Goal: Information Seeking & Learning: Learn about a topic

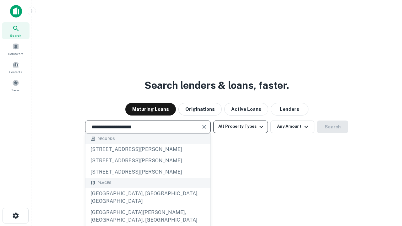
click at [148, 207] on div "Santa Monica, CA, USA" at bounding box center [147, 197] width 125 height 19
click at [241, 127] on button "All Property Types" at bounding box center [240, 127] width 55 height 13
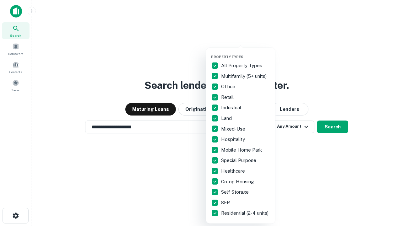
type input "**********"
click at [246, 53] on button "button" at bounding box center [245, 53] width 69 height 0
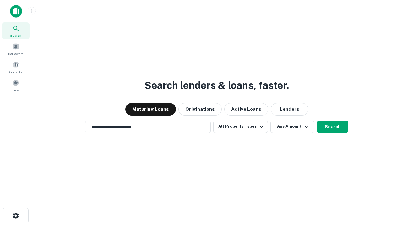
scroll to position [10, 0]
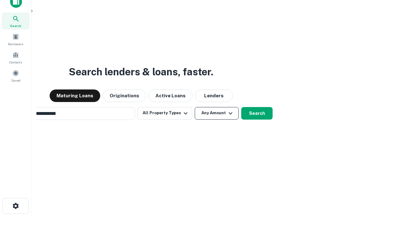
click at [195, 107] on button "Any Amount" at bounding box center [217, 113] width 44 height 13
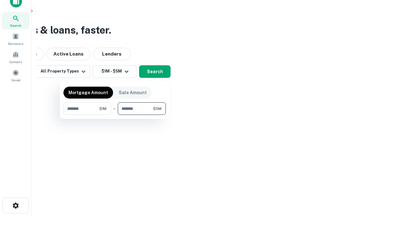
type input "*******"
click at [115, 115] on button "button" at bounding box center [114, 115] width 102 height 0
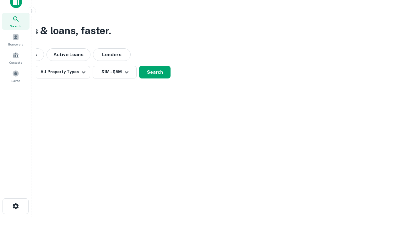
scroll to position [4, 116]
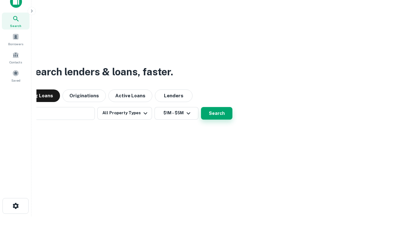
click at [201, 107] on button "Search" at bounding box center [216, 113] width 31 height 13
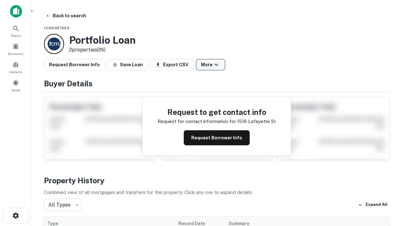
click at [210, 65] on button "More" at bounding box center [210, 64] width 29 height 11
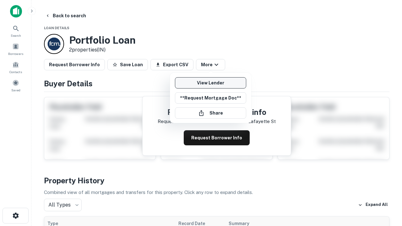
click at [210, 83] on link "View Lender" at bounding box center [210, 82] width 71 height 11
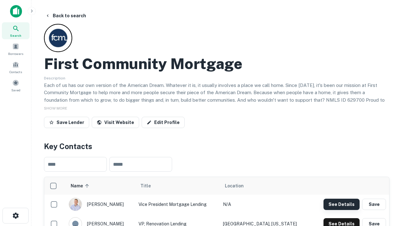
click at [341, 204] on button "See Details" at bounding box center [342, 204] width 36 height 11
click at [15, 216] on icon "button" at bounding box center [16, 216] width 8 height 8
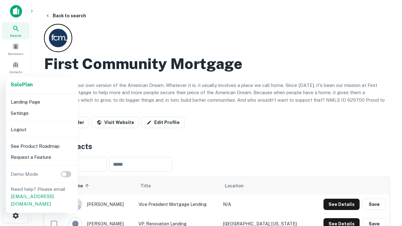
click at [41, 129] on li "Logout" at bounding box center [41, 129] width 67 height 11
